Goal: Book appointment/travel/reservation

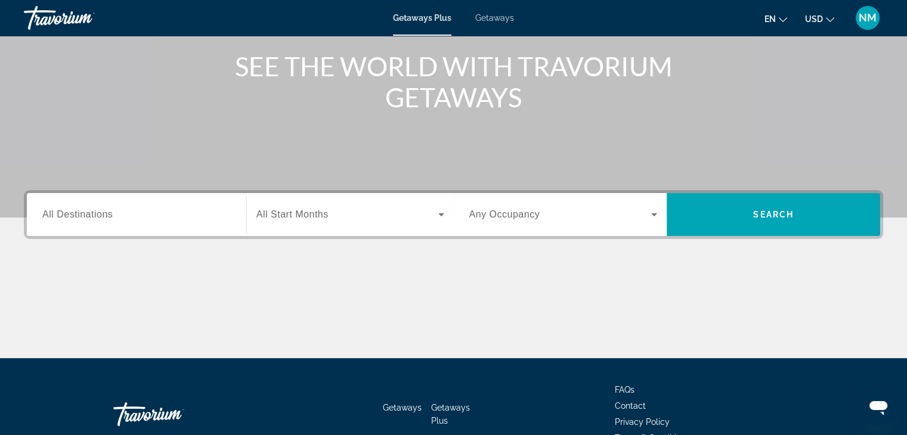
scroll to position [141, 0]
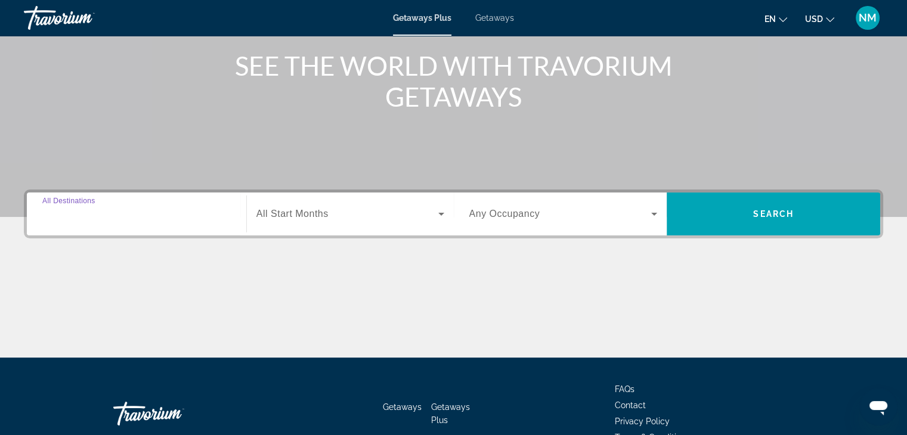
click at [140, 214] on input "Destination All Destinations" at bounding box center [136, 215] width 188 height 14
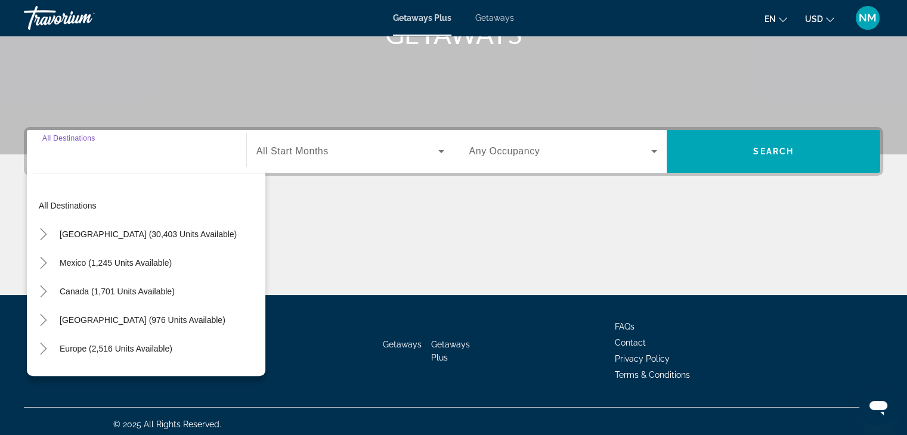
scroll to position [209, 0]
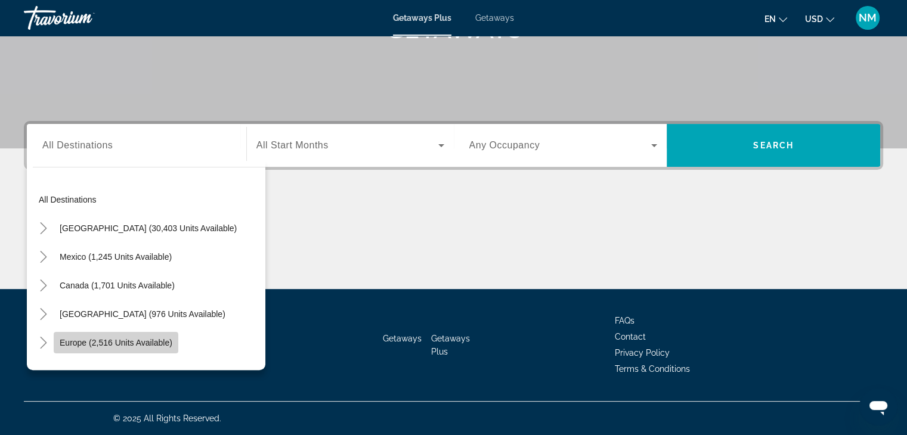
click at [100, 344] on span "Europe (2,516 units available)" at bounding box center [116, 343] width 113 height 10
type input "**********"
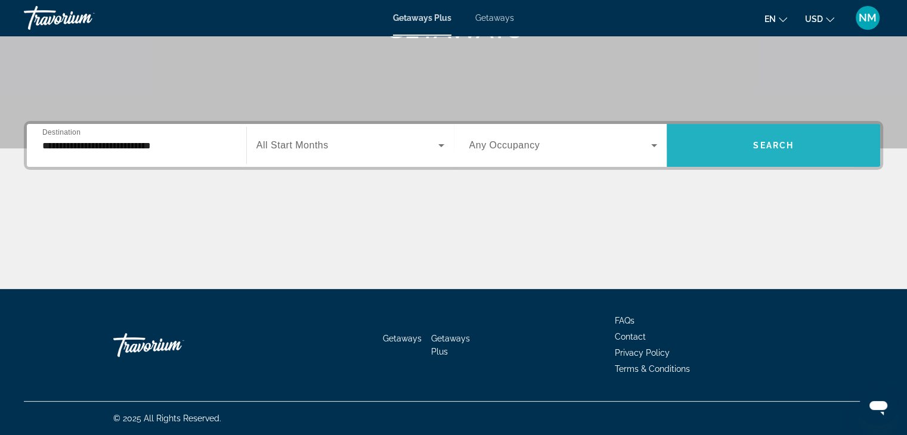
click at [716, 147] on span "Search widget" at bounding box center [774, 145] width 214 height 29
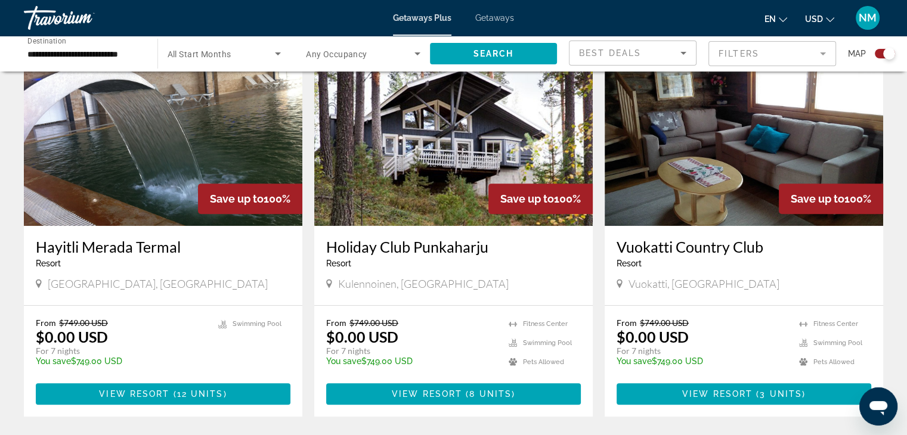
scroll to position [449, 0]
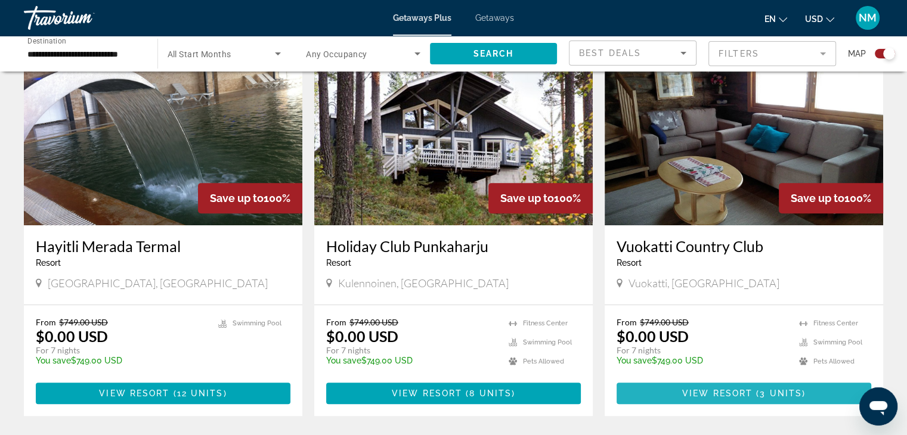
click at [743, 391] on span "View Resort" at bounding box center [717, 394] width 70 height 10
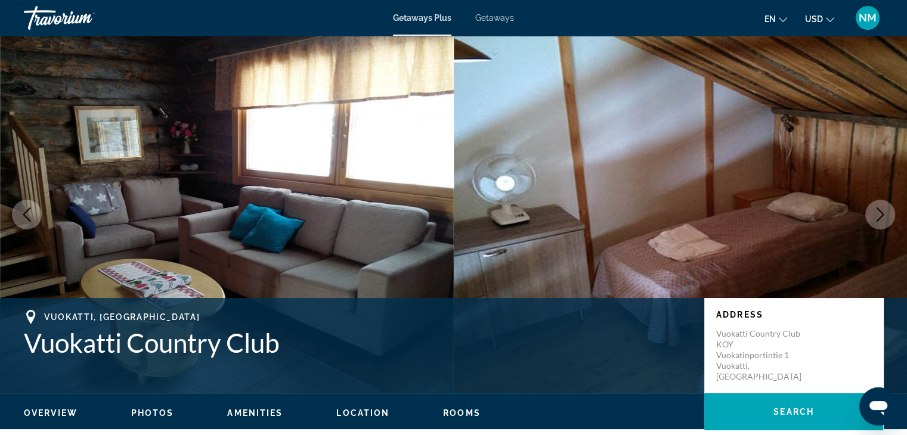
click at [743, 391] on div "Address Vuokatti Country Club KOY Vuokatinportintie 1 Vuokatti, Finland" at bounding box center [793, 345] width 179 height 95
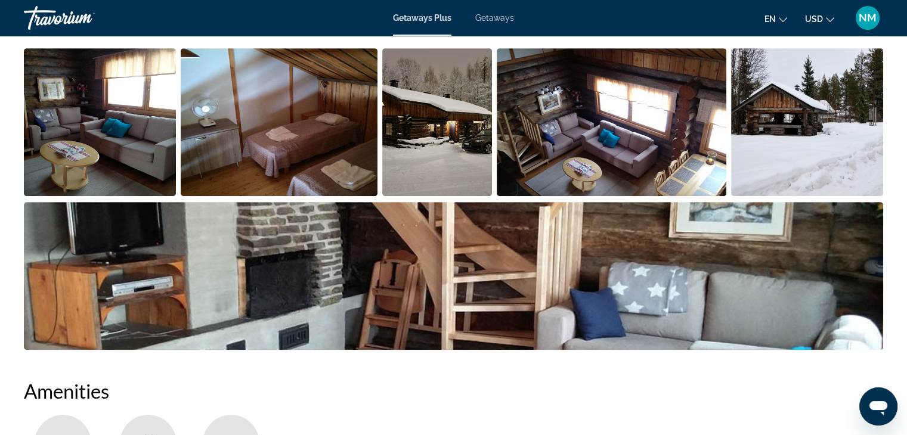
scroll to position [601, 0]
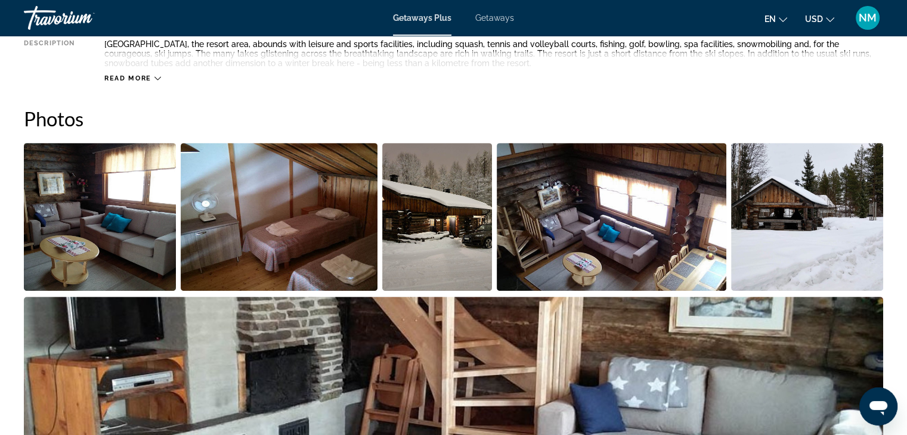
scroll to position [345, 0]
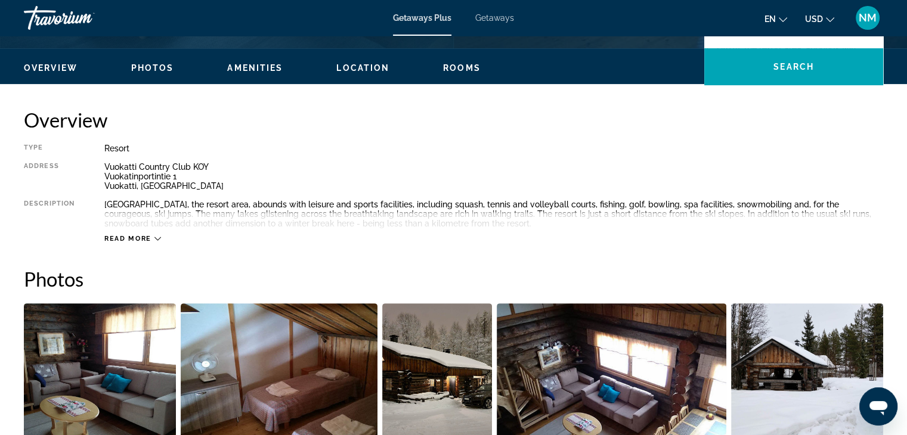
click at [503, 16] on span "Getaways" at bounding box center [494, 18] width 39 height 10
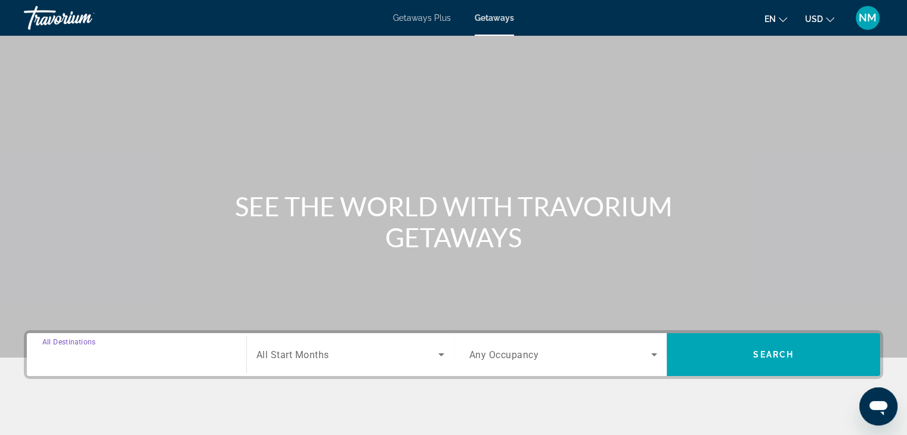
click at [91, 361] on input "Destination All Destinations" at bounding box center [136, 355] width 188 height 14
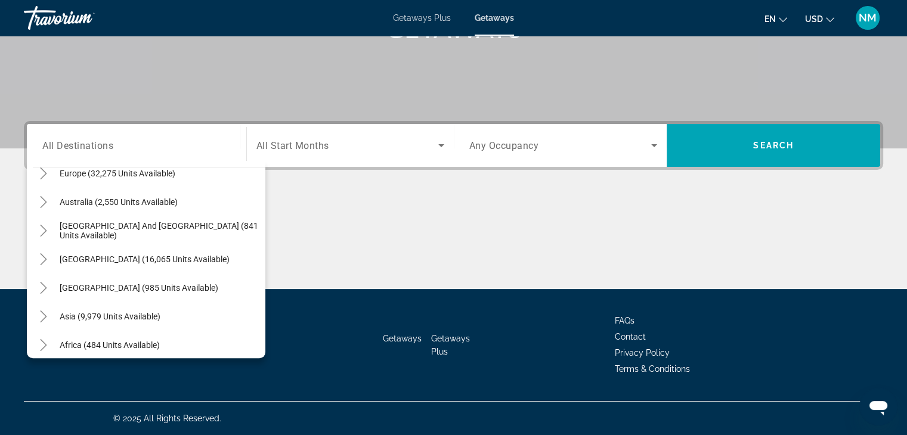
scroll to position [163, 0]
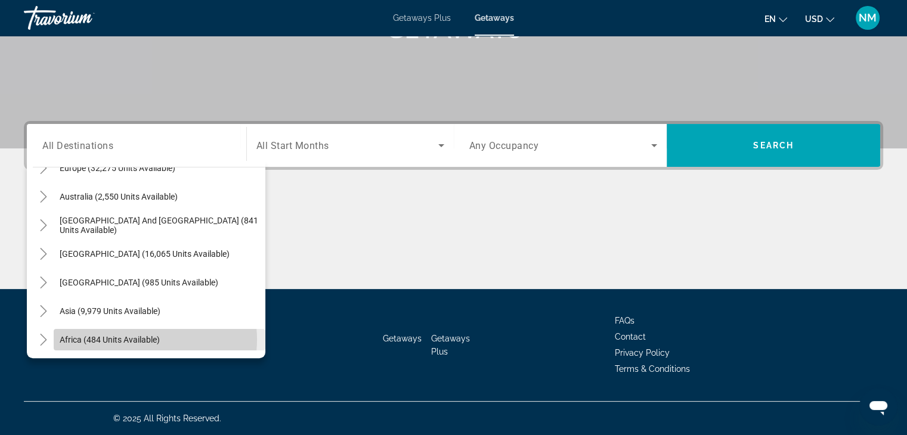
click at [140, 339] on span "Africa (484 units available)" at bounding box center [110, 340] width 100 height 10
type input "**********"
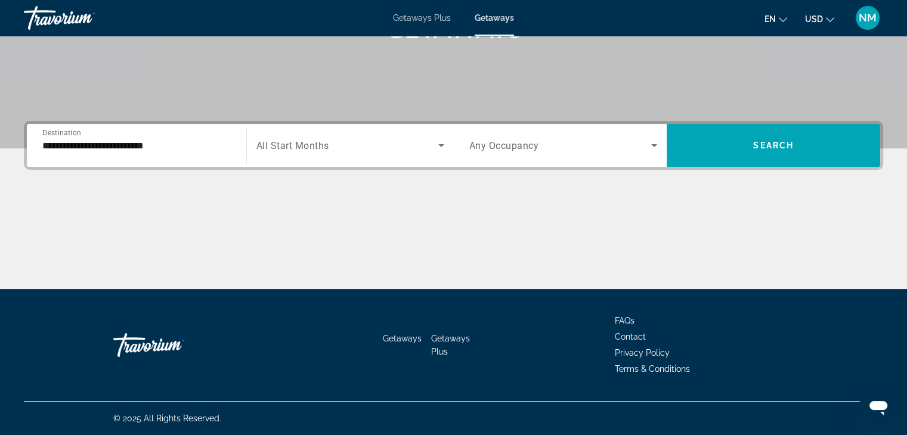
click at [336, 154] on div "Search widget" at bounding box center [350, 145] width 188 height 33
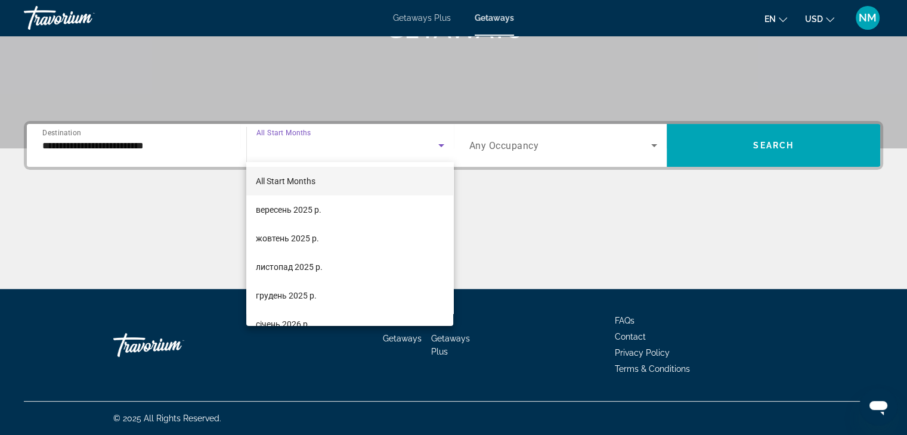
click at [711, 129] on div at bounding box center [453, 217] width 907 height 435
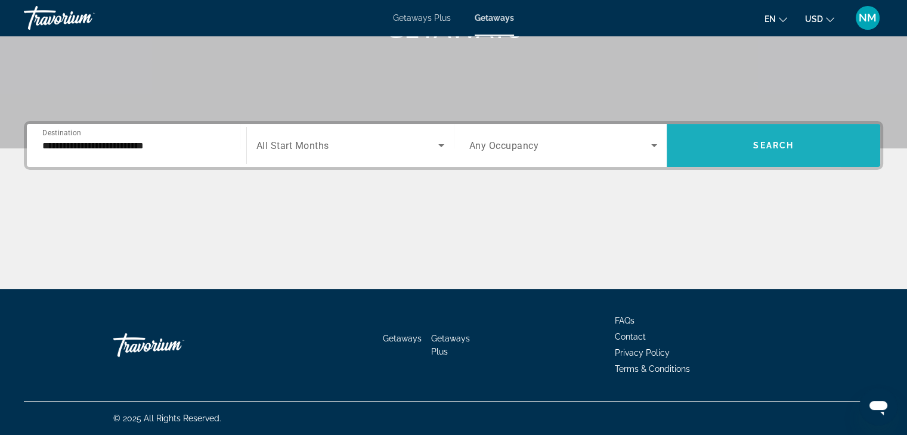
click at [711, 129] on span "Search widget" at bounding box center [774, 145] width 214 height 43
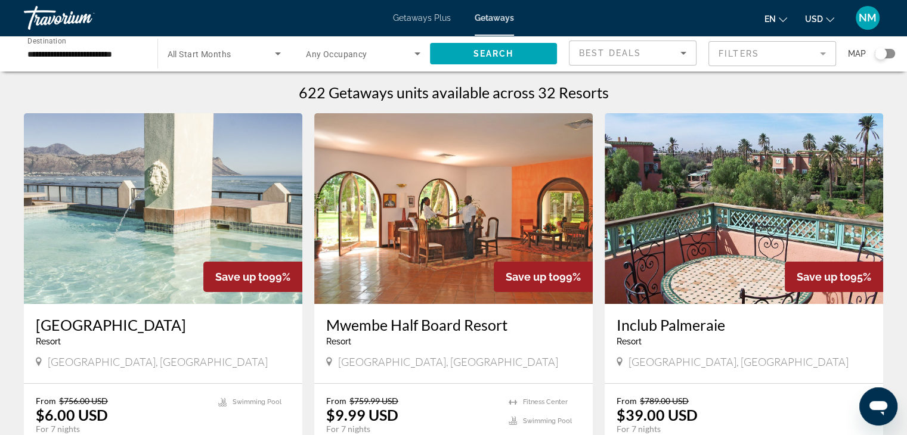
drag, startPoint x: 711, startPoint y: 129, endPoint x: 686, endPoint y: 140, distance: 27.3
click at [711, 129] on img "Main content" at bounding box center [744, 208] width 279 height 191
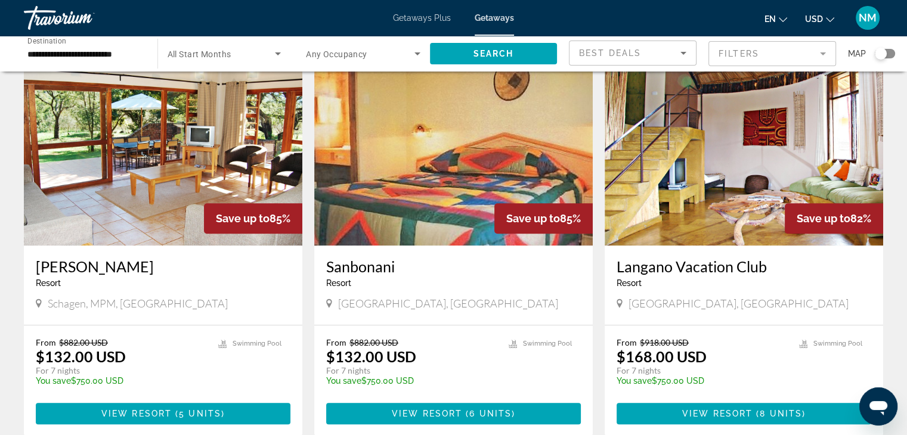
scroll to position [889, 0]
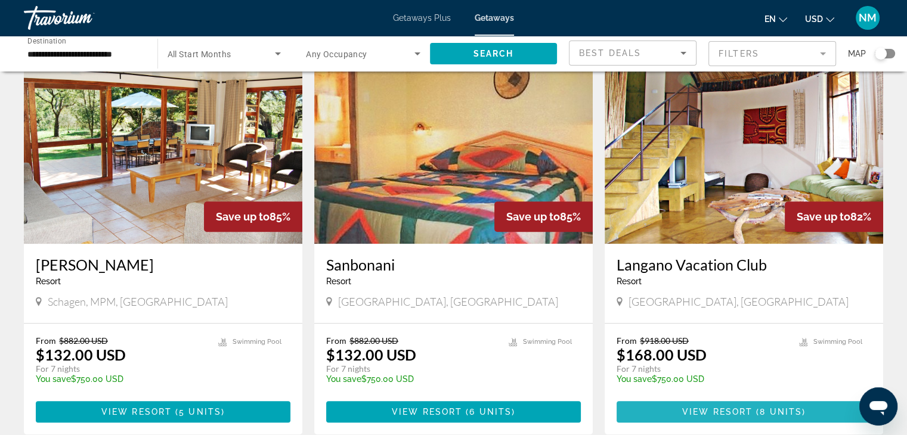
click at [758, 407] on span "( 8 units )" at bounding box center [779, 412] width 53 height 10
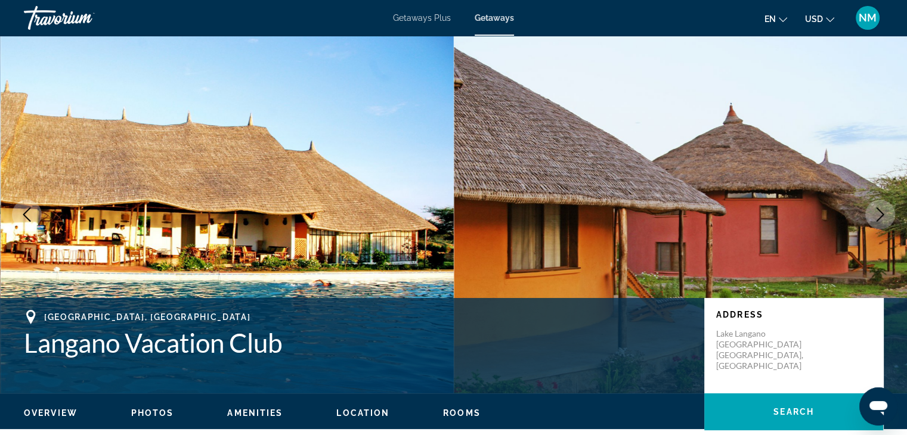
click at [874, 216] on icon "Next image" at bounding box center [880, 215] width 14 height 14
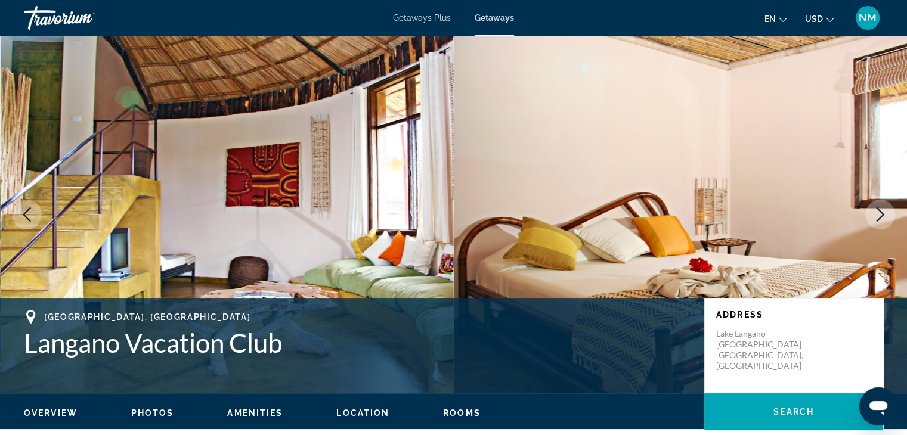
click at [874, 216] on icon "Next image" at bounding box center [880, 215] width 14 height 14
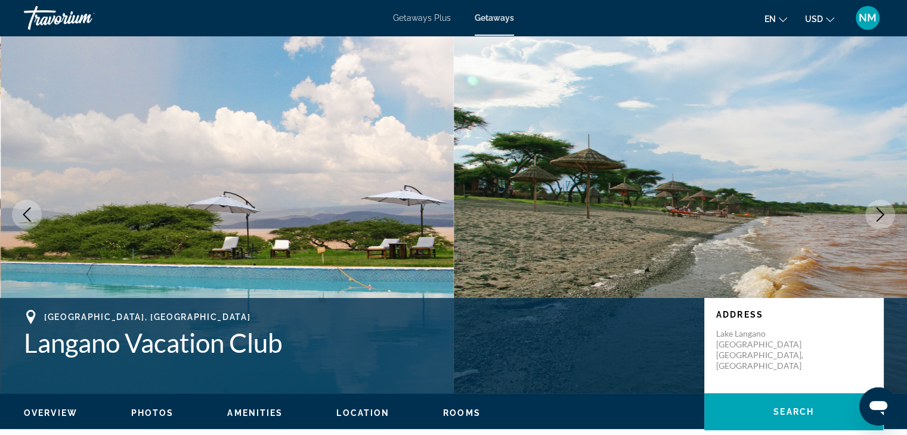
click at [874, 216] on icon "Next image" at bounding box center [880, 215] width 14 height 14
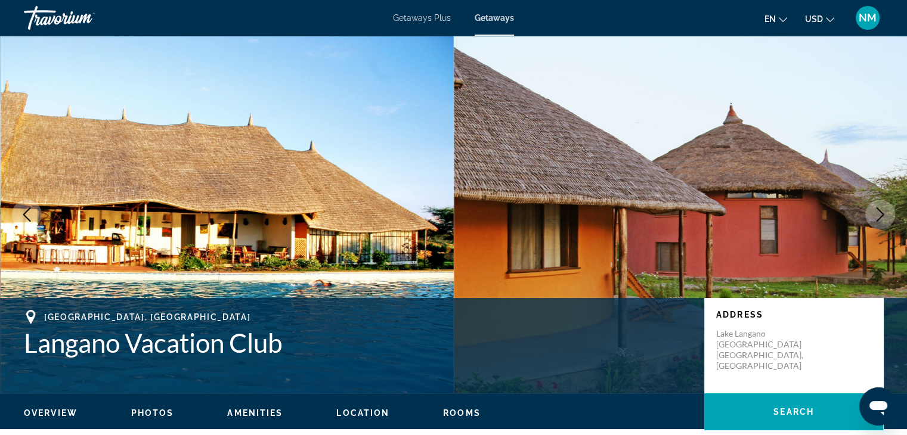
click at [874, 216] on icon "Next image" at bounding box center [880, 215] width 14 height 14
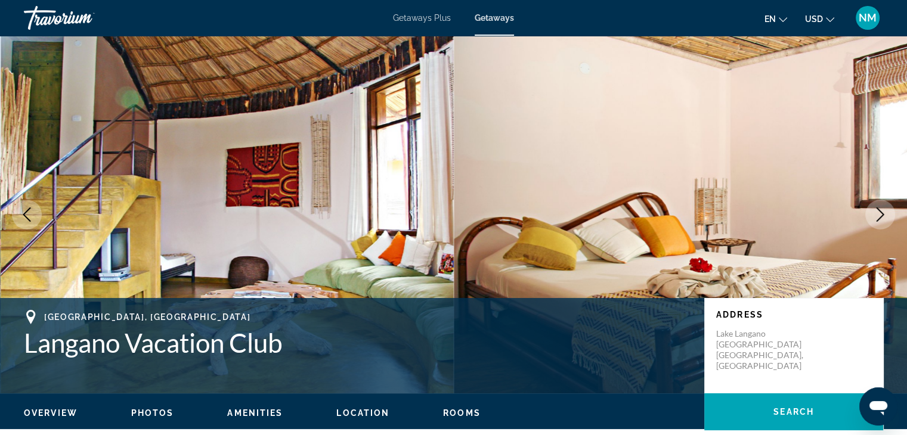
click at [874, 216] on icon "Next image" at bounding box center [880, 215] width 14 height 14
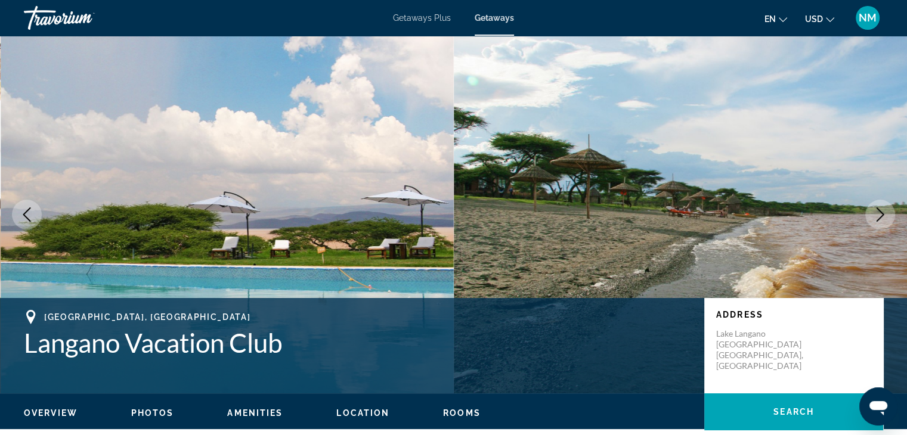
click at [874, 216] on icon "Next image" at bounding box center [880, 215] width 14 height 14
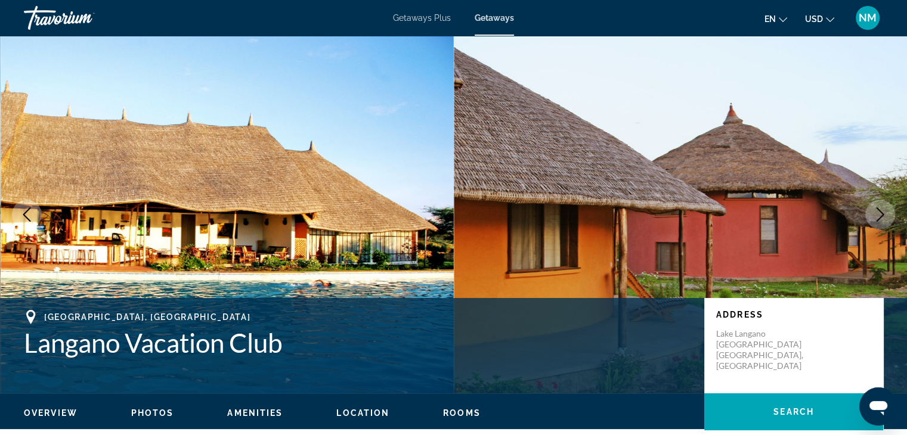
click at [874, 216] on icon "Next image" at bounding box center [880, 215] width 14 height 14
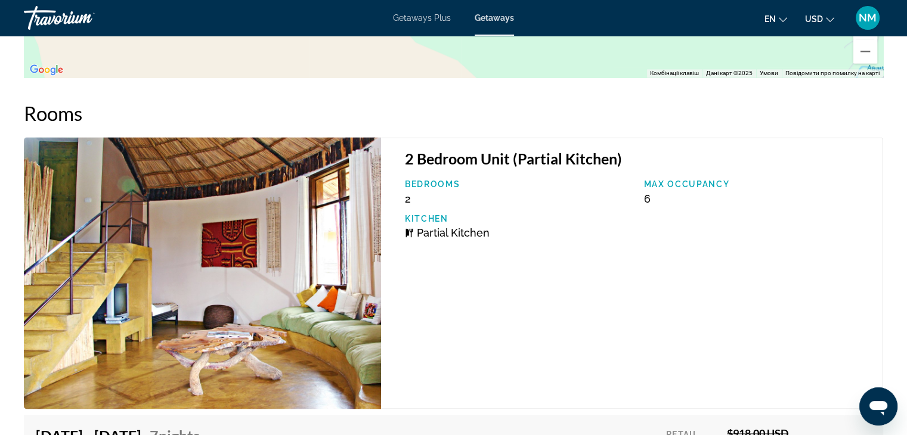
scroll to position [1773, 0]
